Goal: Find specific page/section: Find specific page/section

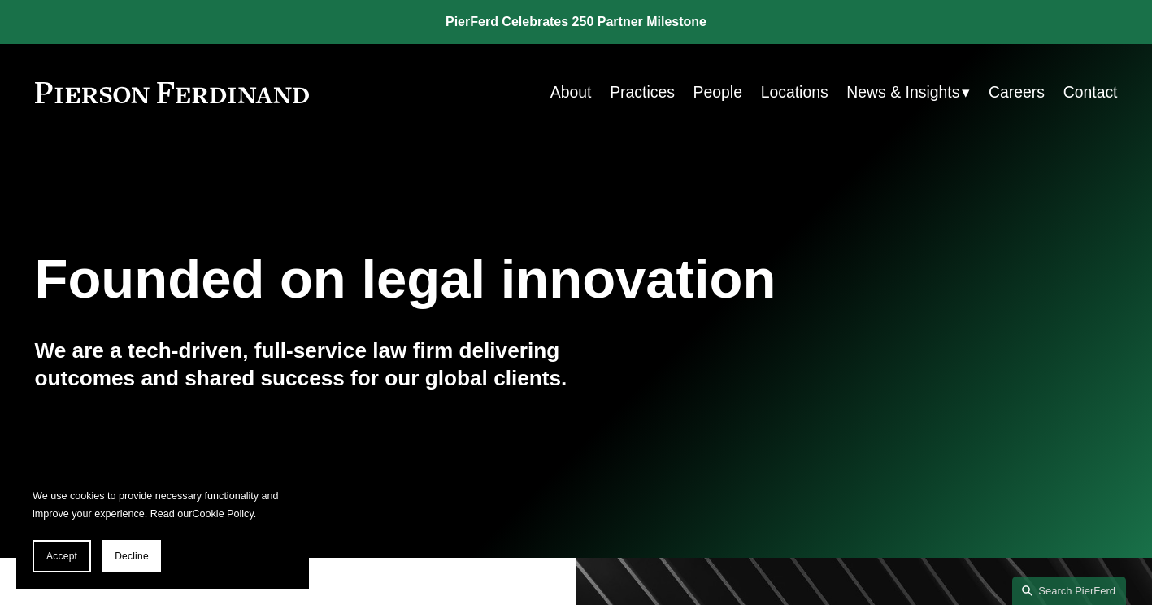
click at [638, 96] on link "Practices" at bounding box center [642, 92] width 65 height 32
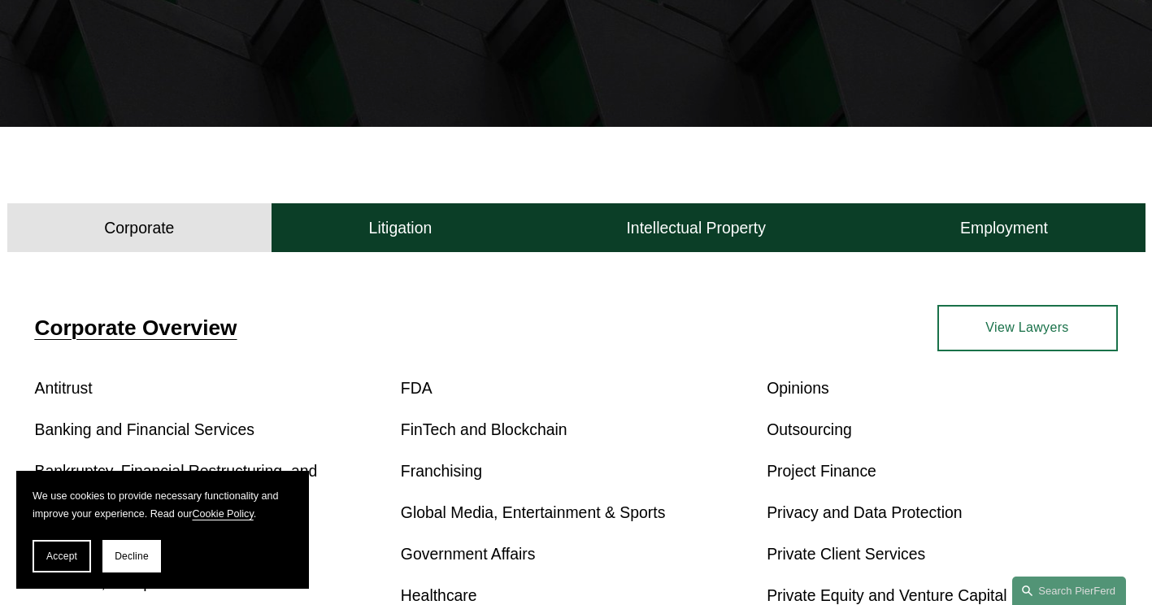
scroll to position [325, 0]
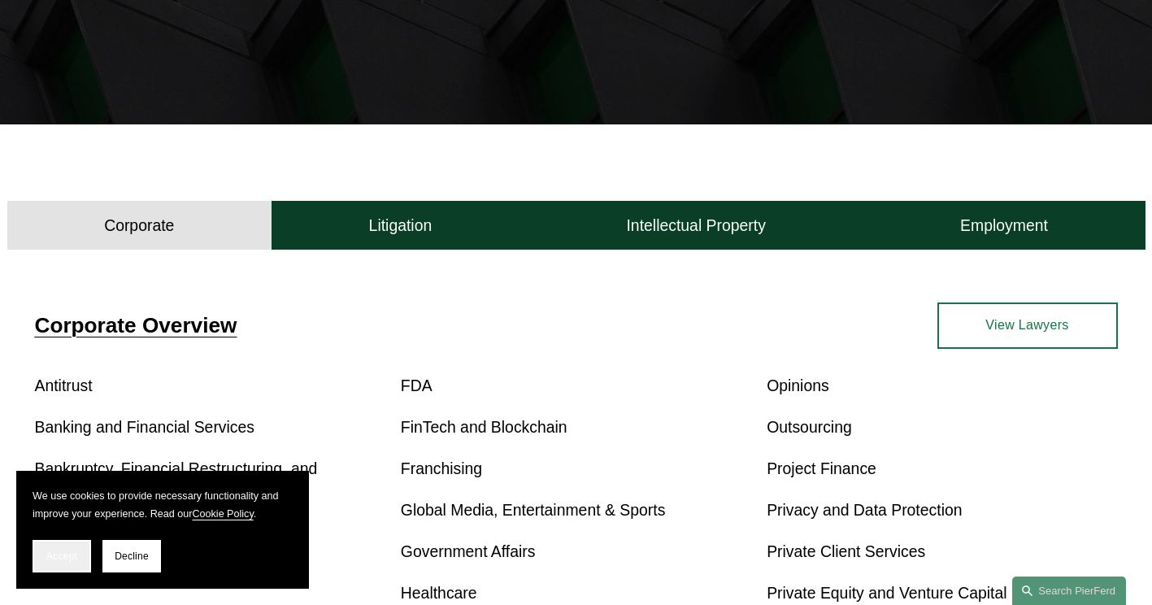
click at [66, 564] on button "Accept" at bounding box center [62, 556] width 59 height 33
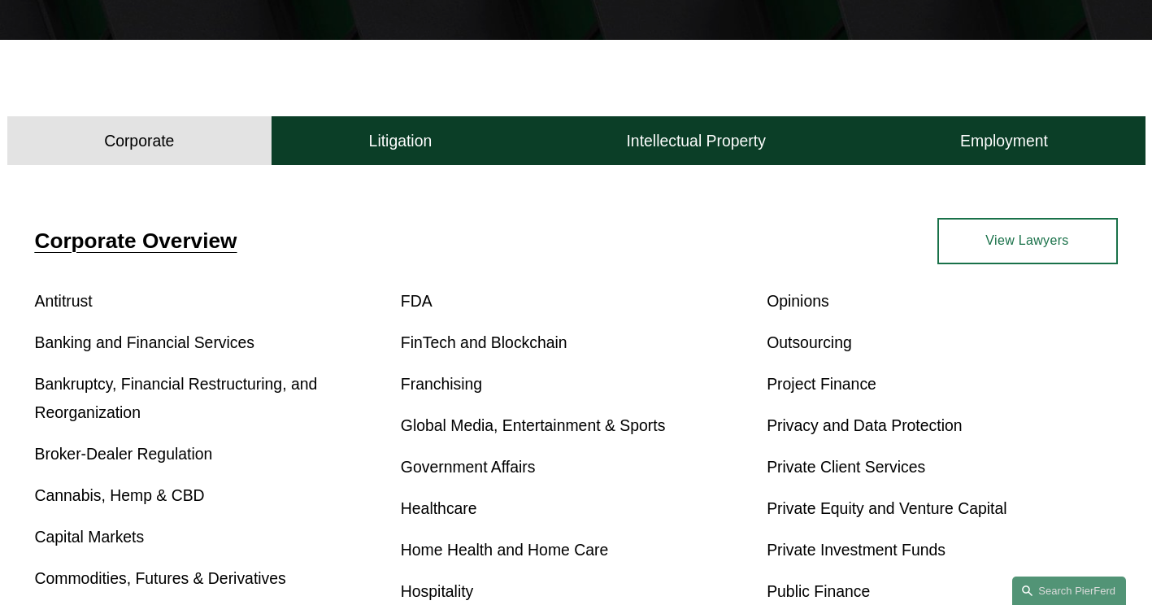
scroll to position [488, 0]
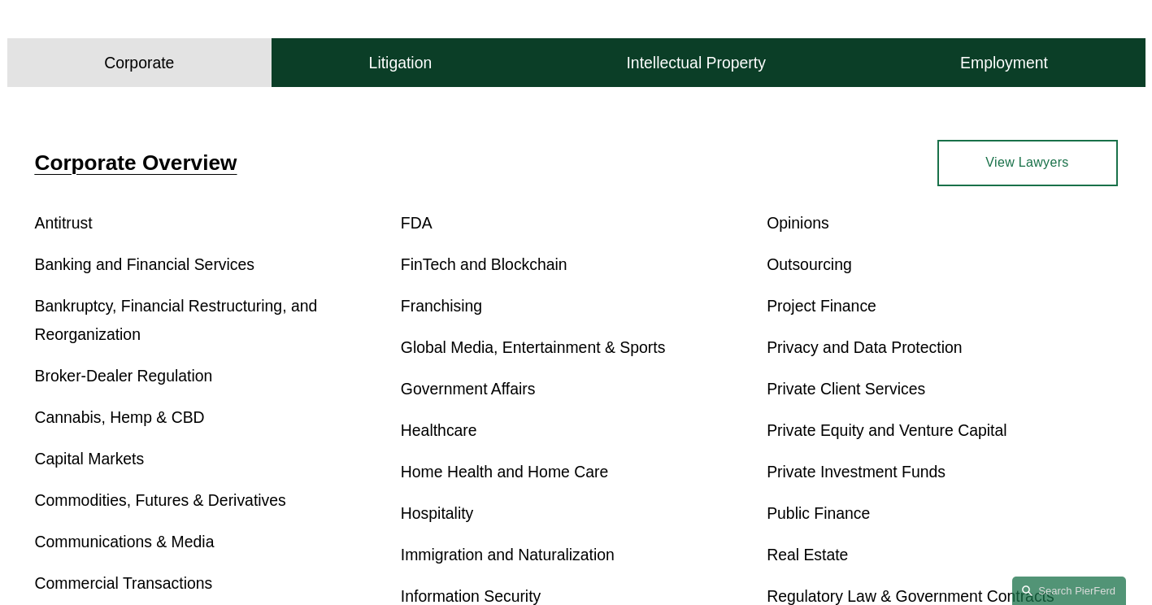
click at [838, 511] on link "Public Finance" at bounding box center [818, 513] width 103 height 18
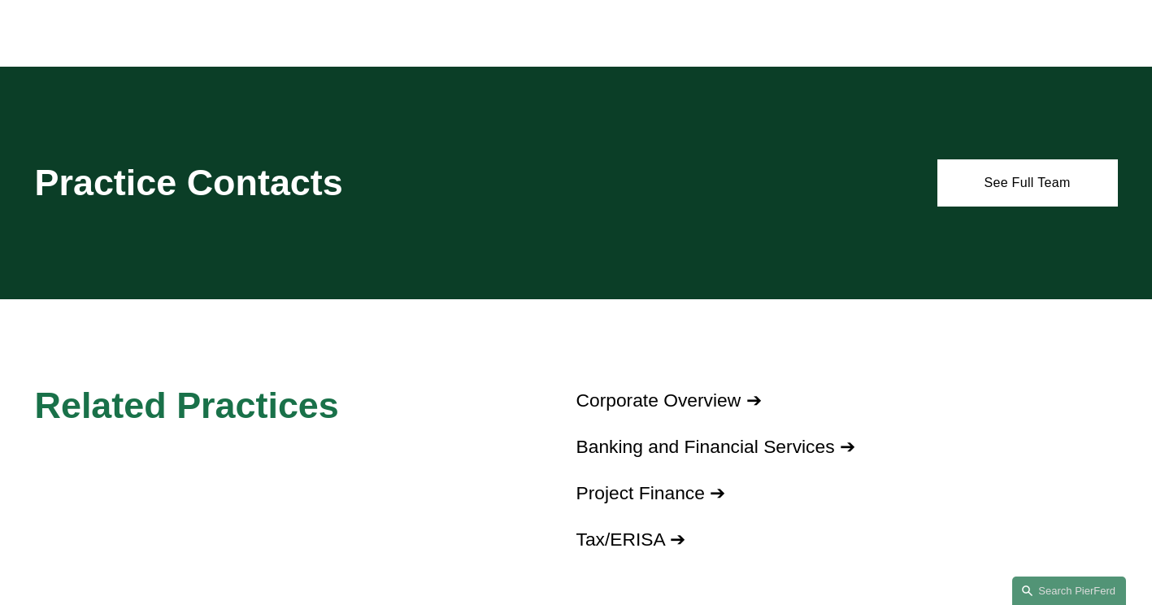
scroll to position [976, 0]
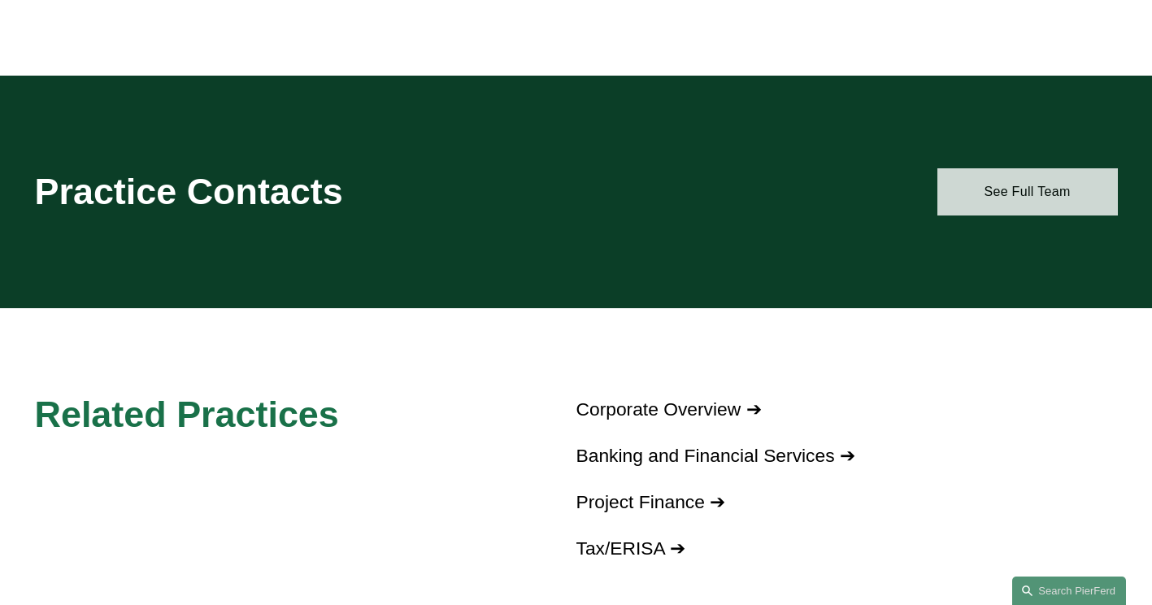
click at [1010, 198] on link "See Full Team" at bounding box center [1028, 191] width 181 height 46
